Goal: Entertainment & Leisure: Consume media (video, audio)

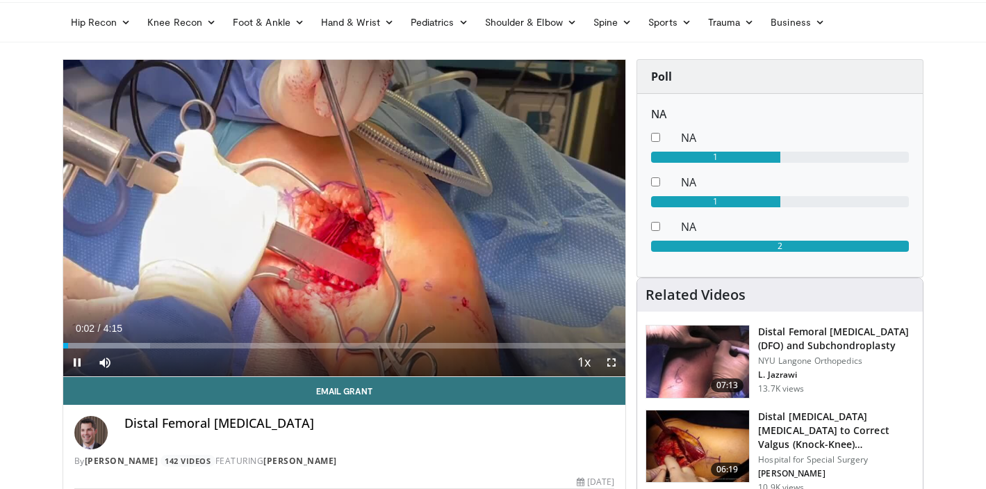
scroll to position [44, 0]
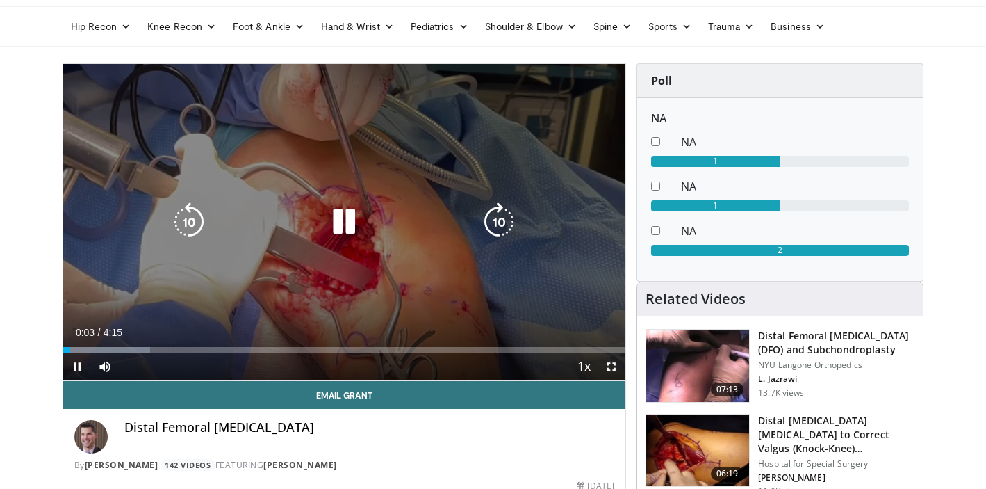
click at [496, 221] on icon "Video Player" at bounding box center [499, 221] width 39 height 39
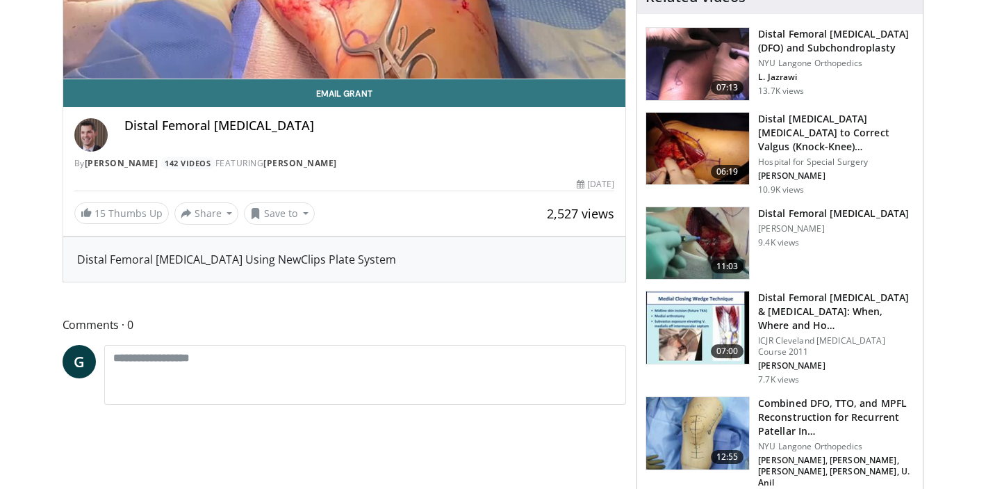
scroll to position [462, 0]
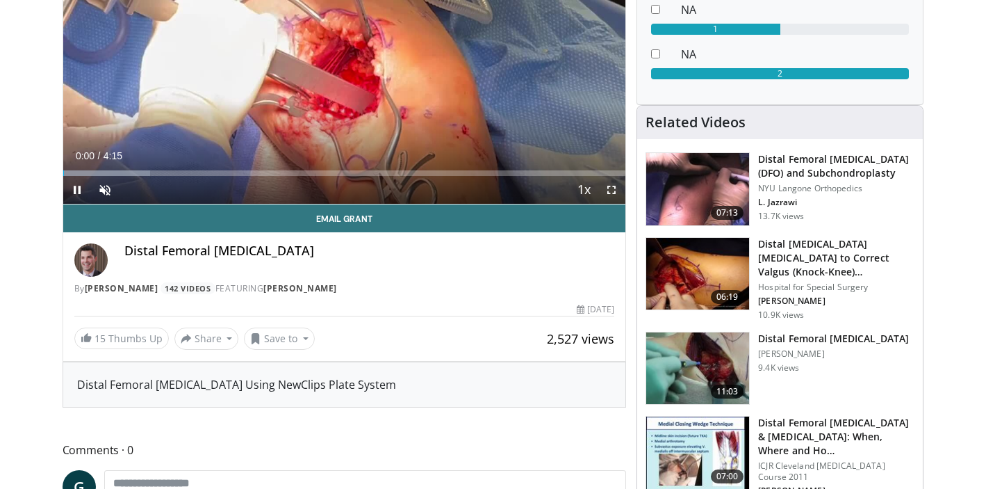
scroll to position [223, 0]
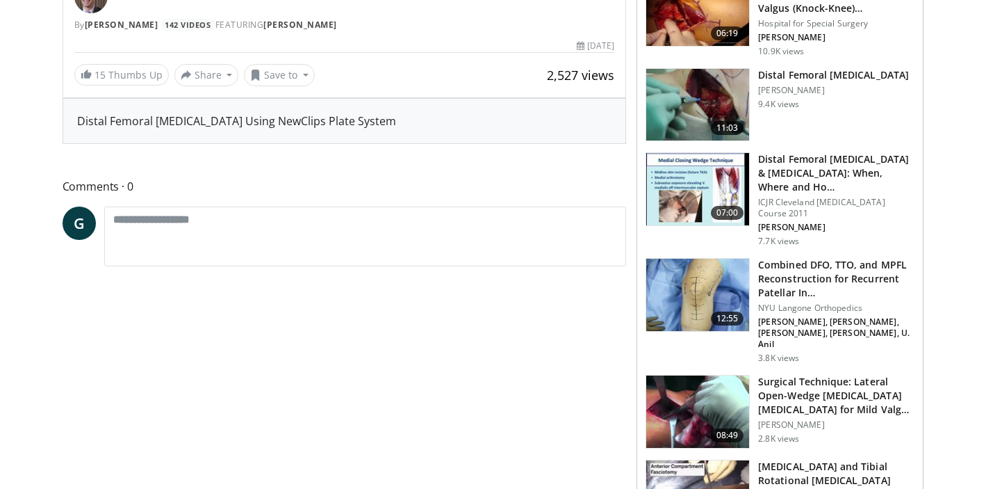
scroll to position [485, 0]
click at [686, 279] on img at bounding box center [698, 294] width 103 height 72
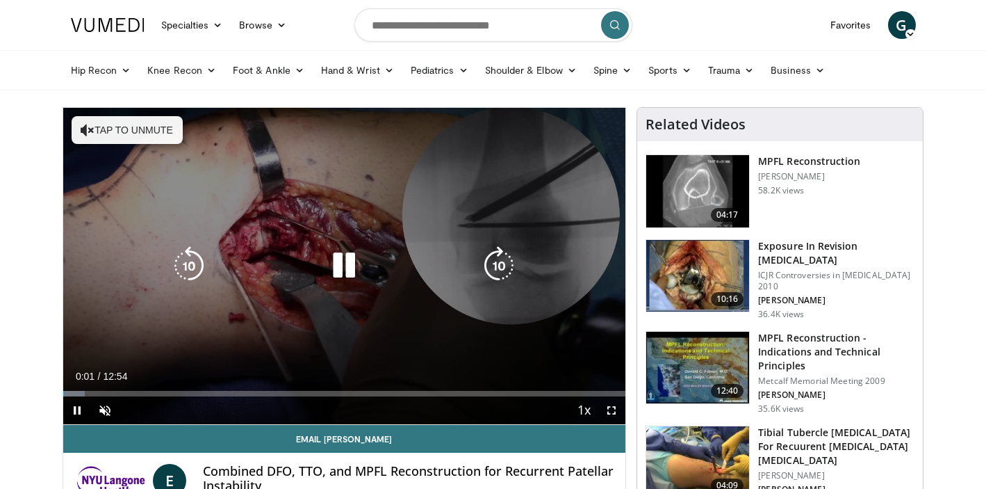
click at [493, 278] on icon "Video Player" at bounding box center [499, 265] width 39 height 39
click at [493, 250] on icon "Video Player" at bounding box center [499, 265] width 39 height 39
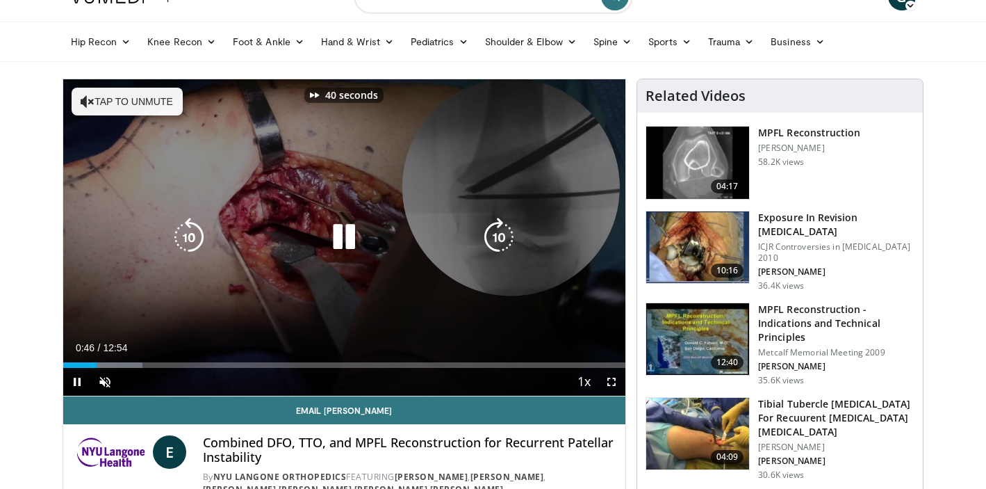
scroll to position [33, 0]
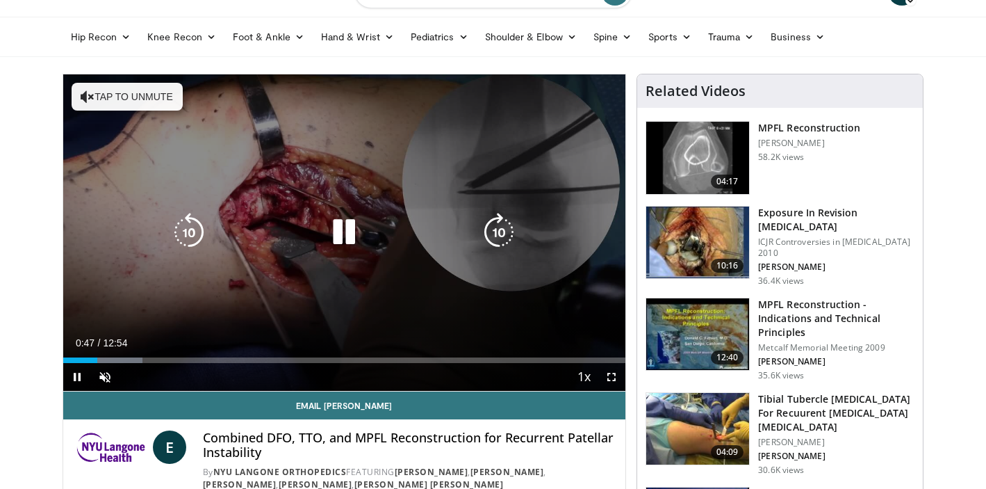
click at [502, 234] on icon "Video Player" at bounding box center [499, 232] width 39 height 39
click at [503, 240] on icon "Video Player" at bounding box center [499, 232] width 39 height 39
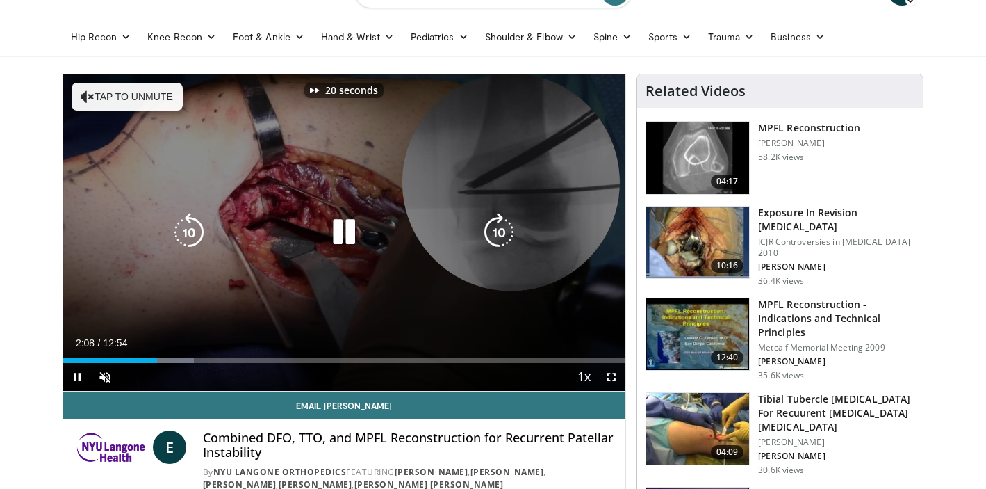
click at [503, 240] on icon "Video Player" at bounding box center [499, 232] width 39 height 39
click at [496, 229] on icon "Video Player" at bounding box center [499, 232] width 39 height 39
click at [501, 223] on icon "Video Player" at bounding box center [499, 232] width 39 height 39
click at [450, 249] on div "20 seconds Tap to unmute" at bounding box center [344, 232] width 563 height 316
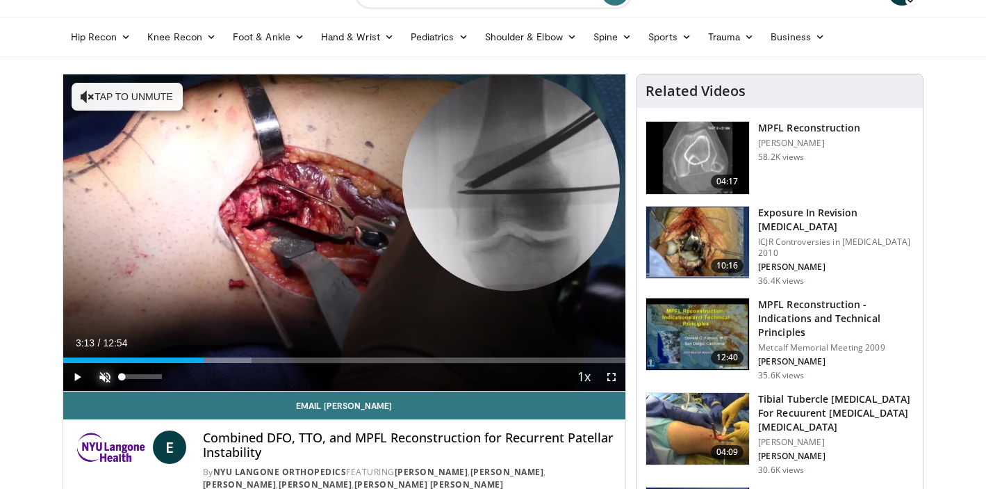
click at [105, 381] on span "Video Player" at bounding box center [105, 377] width 28 height 28
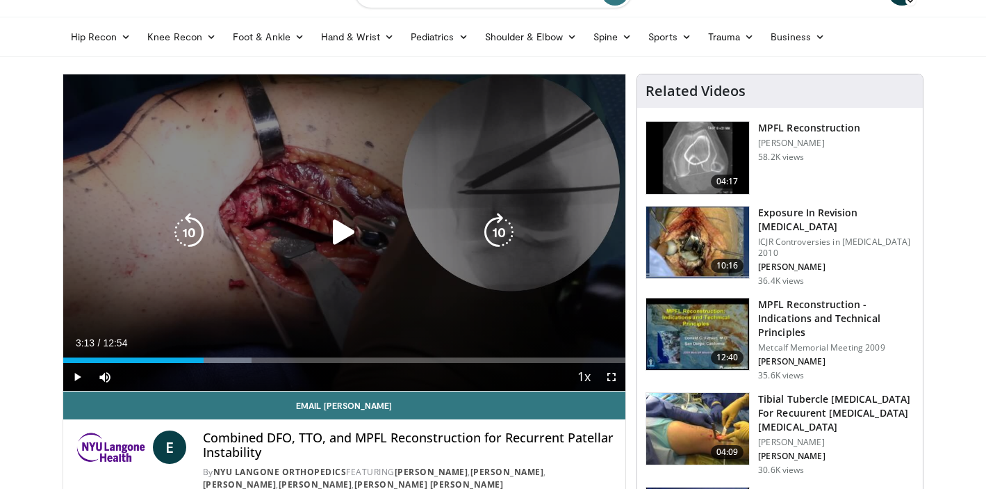
click at [181, 231] on icon "Video Player" at bounding box center [189, 232] width 39 height 39
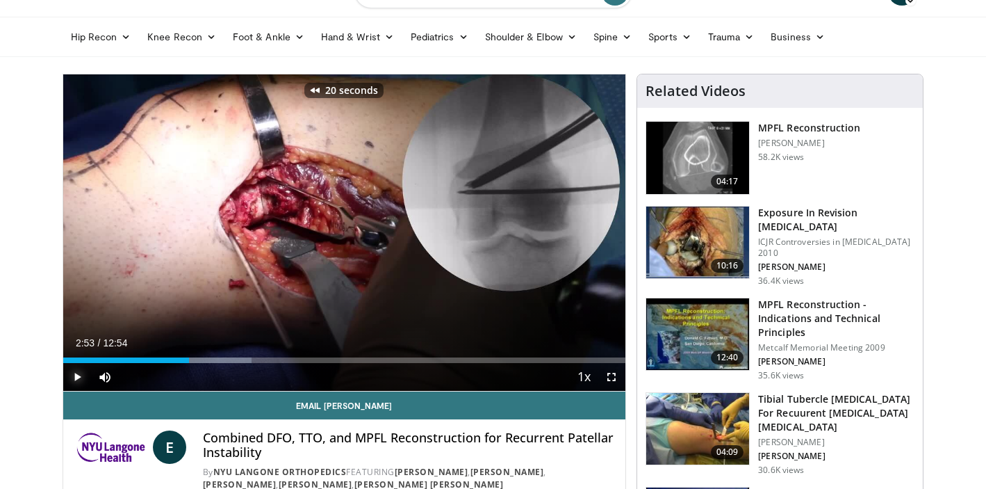
click at [81, 374] on span "Video Player" at bounding box center [77, 377] width 28 height 28
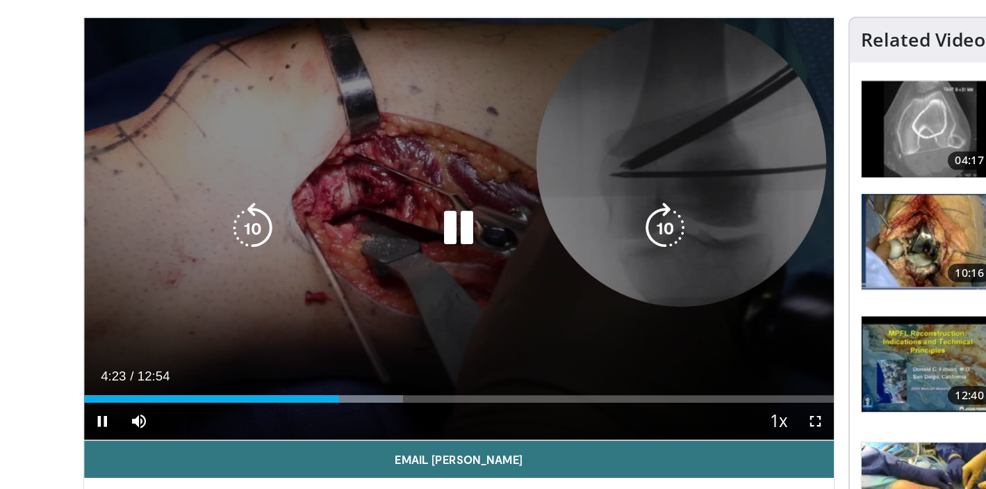
click at [492, 234] on icon "Video Player" at bounding box center [499, 232] width 39 height 39
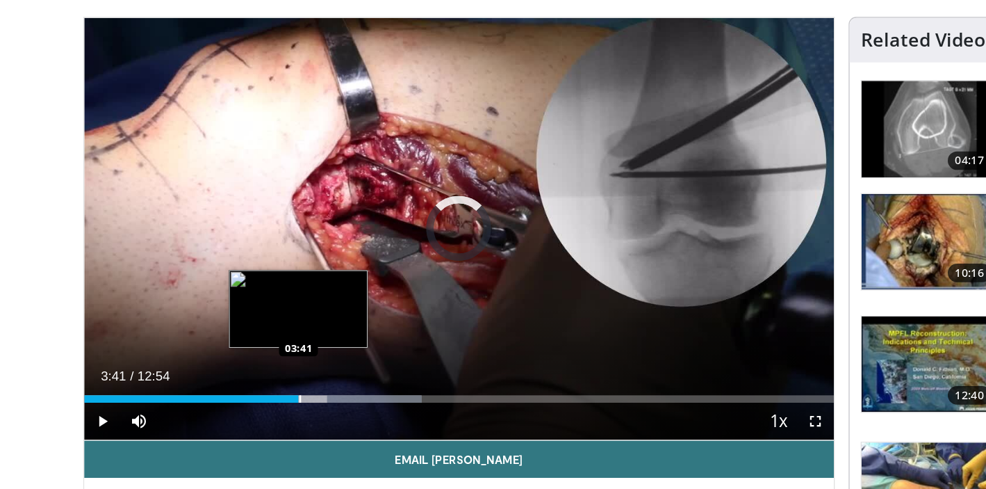
click at [225, 358] on div "Progress Bar" at bounding box center [225, 360] width 1 height 6
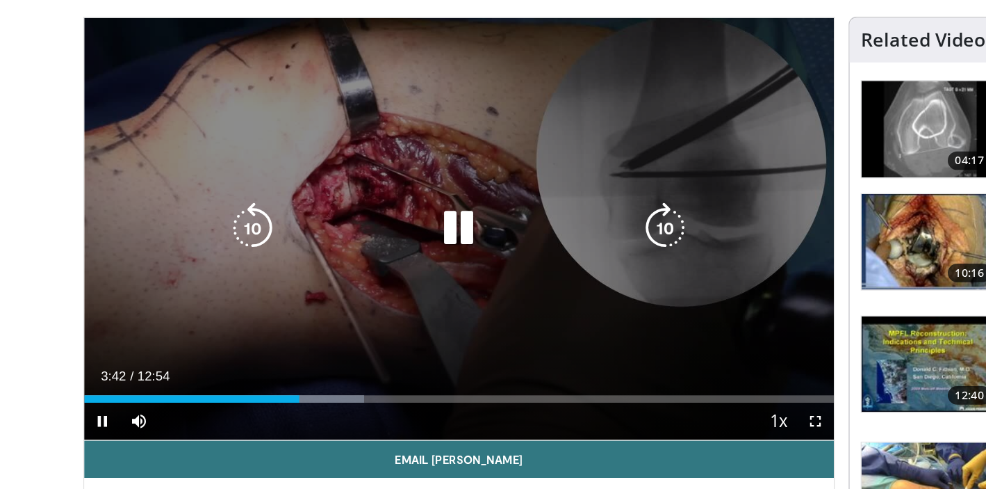
click at [200, 222] on icon "Video Player" at bounding box center [189, 232] width 39 height 39
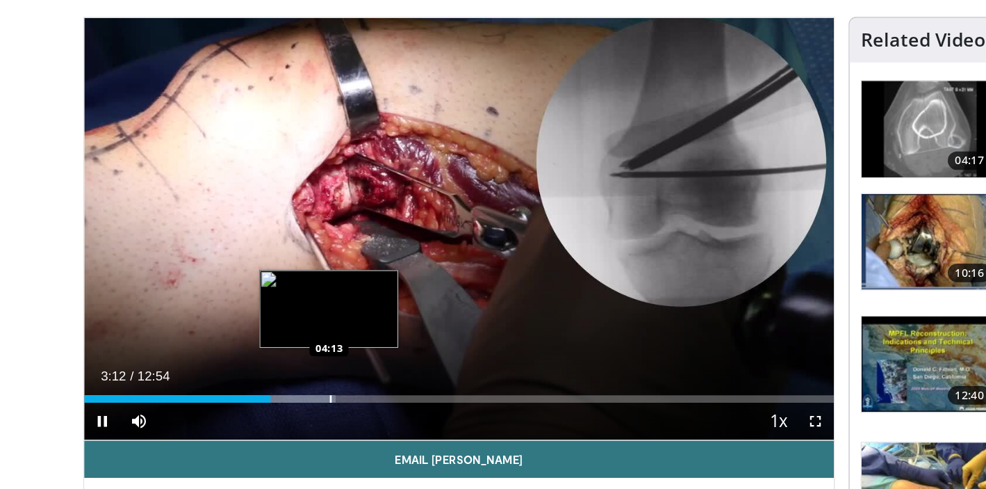
click at [247, 359] on div "Progress Bar" at bounding box center [247, 360] width 1 height 6
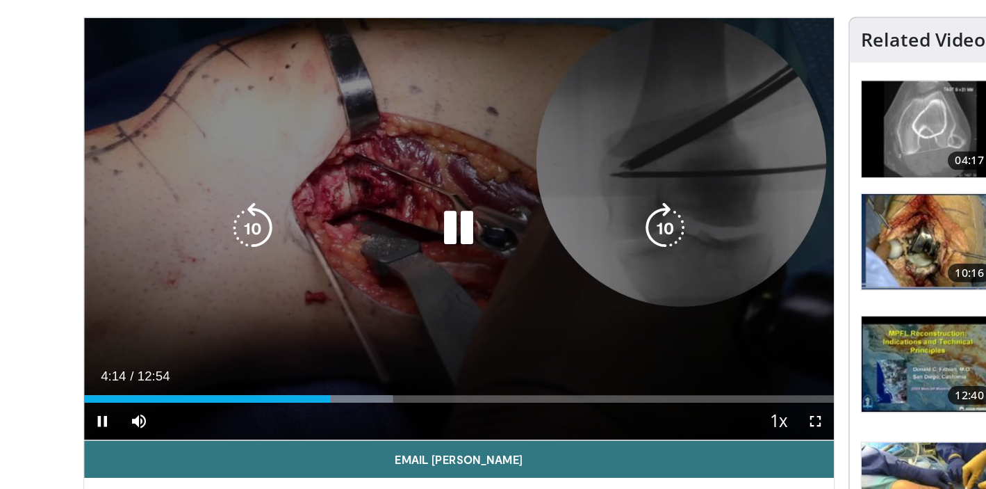
click at [492, 228] on icon "Video Player" at bounding box center [499, 232] width 39 height 39
click at [493, 228] on icon "Video Player" at bounding box center [499, 232] width 39 height 39
click at [422, 166] on div "20 seconds Tap to unmute" at bounding box center [344, 232] width 563 height 316
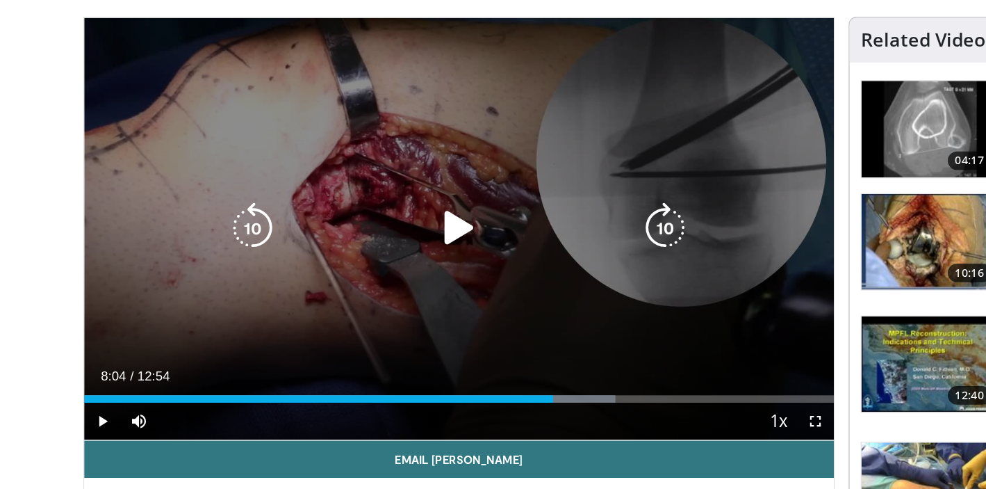
click at [432, 151] on div "20 seconds Tap to unmute" at bounding box center [344, 232] width 563 height 316
click at [188, 221] on icon "Video Player" at bounding box center [189, 232] width 39 height 39
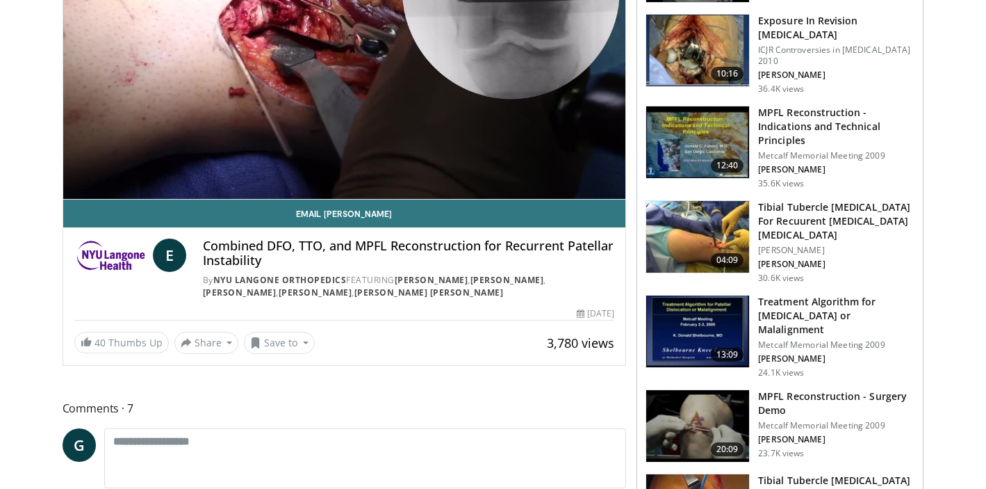
scroll to position [249, 0]
